Goal: Find specific page/section: Find specific page/section

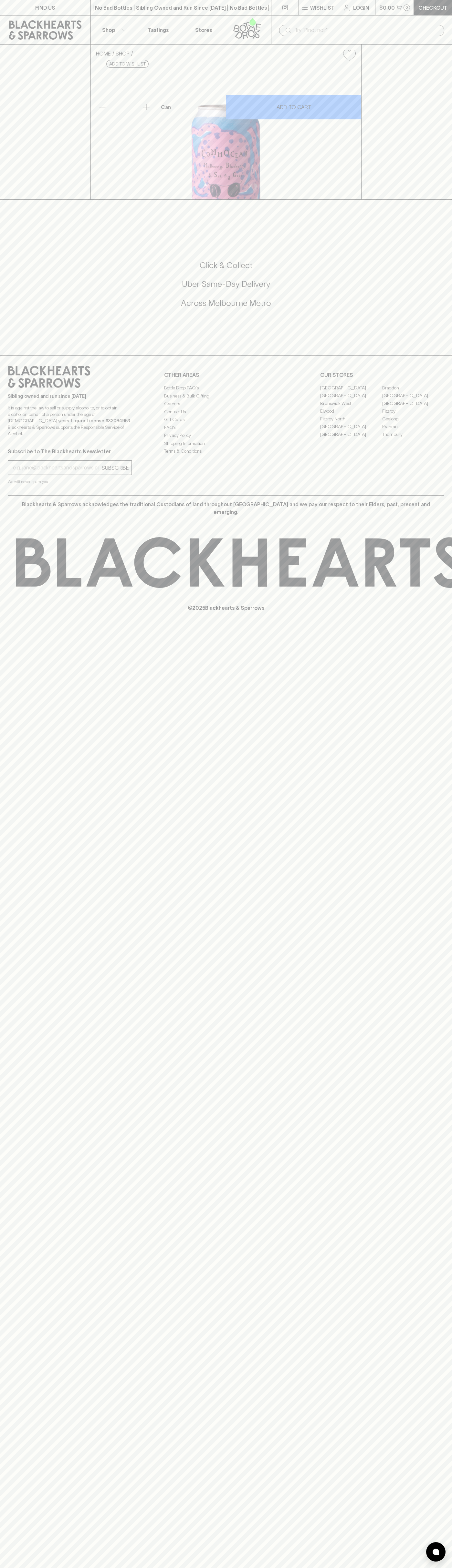
click at [23, 29] on icon at bounding box center [45, 30] width 81 height 19
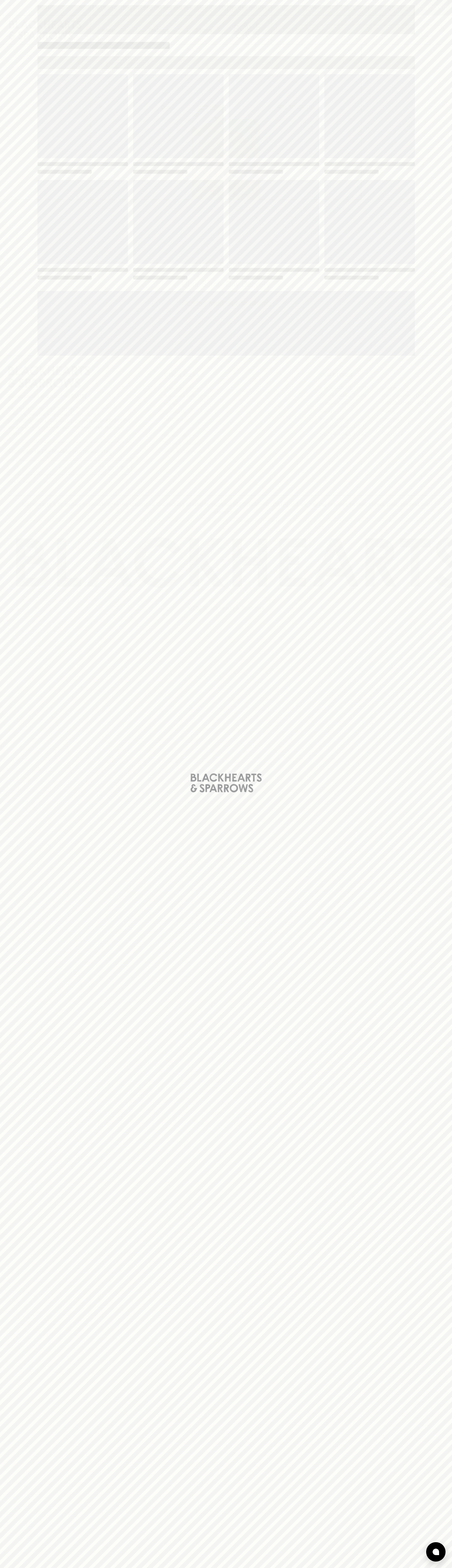
click at [436, 868] on div "Loading" at bounding box center [226, 784] width 452 height 1568
click at [442, 1567] on html "FIND US | No Bad Bottles | Sibling Owned and Run Since [DATE] | No Bad Bottles …" at bounding box center [226, 784] width 452 height 1568
click at [24, 1218] on div "Loading" at bounding box center [226, 784] width 452 height 1568
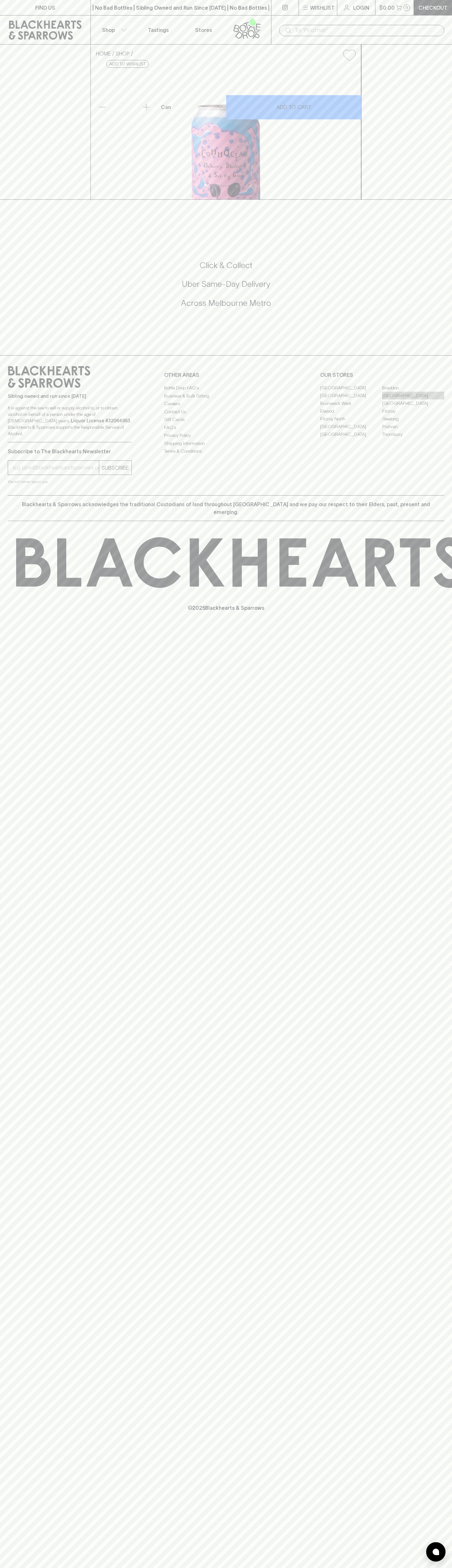
click at [413, 399] on link "[GEOGRAPHIC_DATA]" at bounding box center [413, 395] width 62 height 8
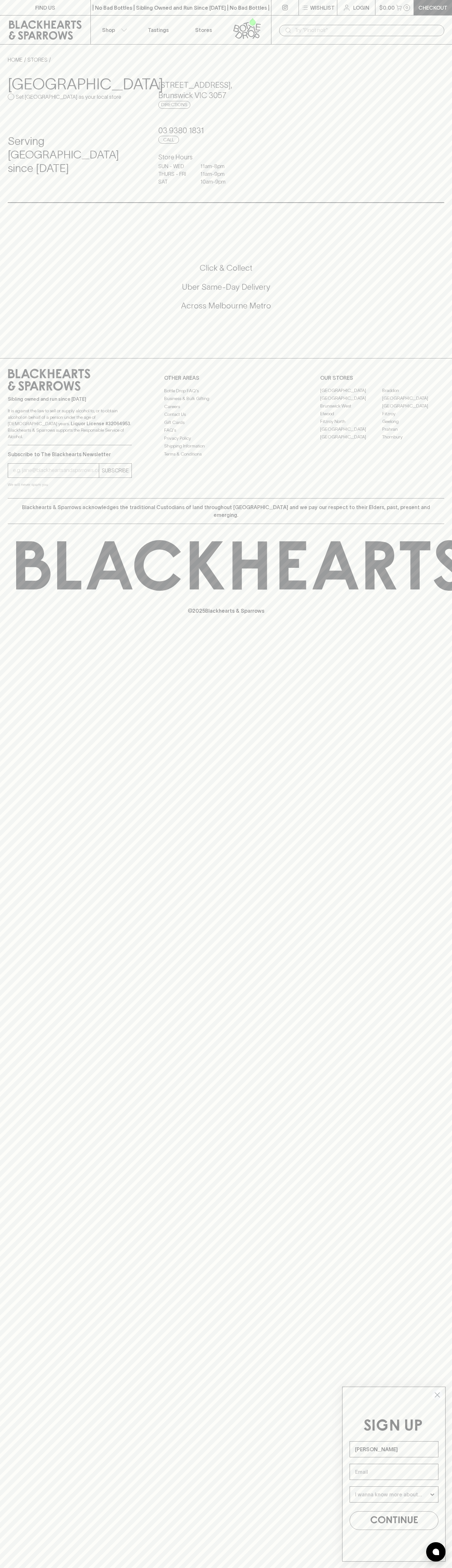
type input "John Smith"
